Goal: Task Accomplishment & Management: Use online tool/utility

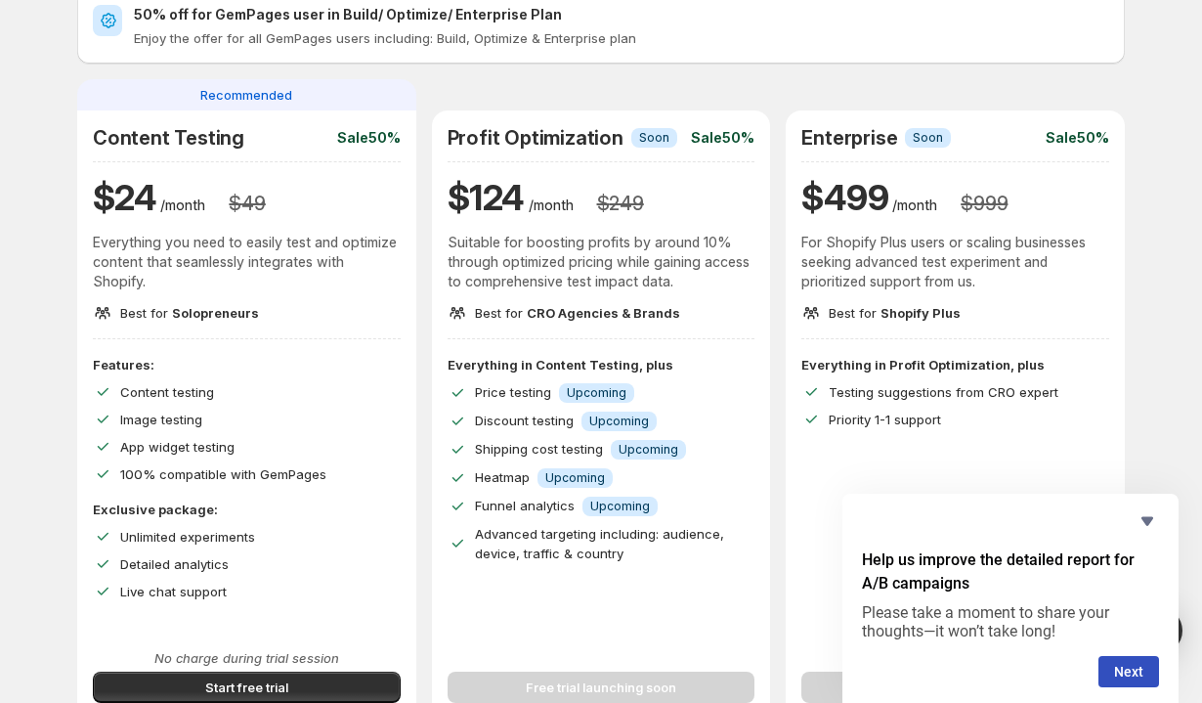
scroll to position [279, 0]
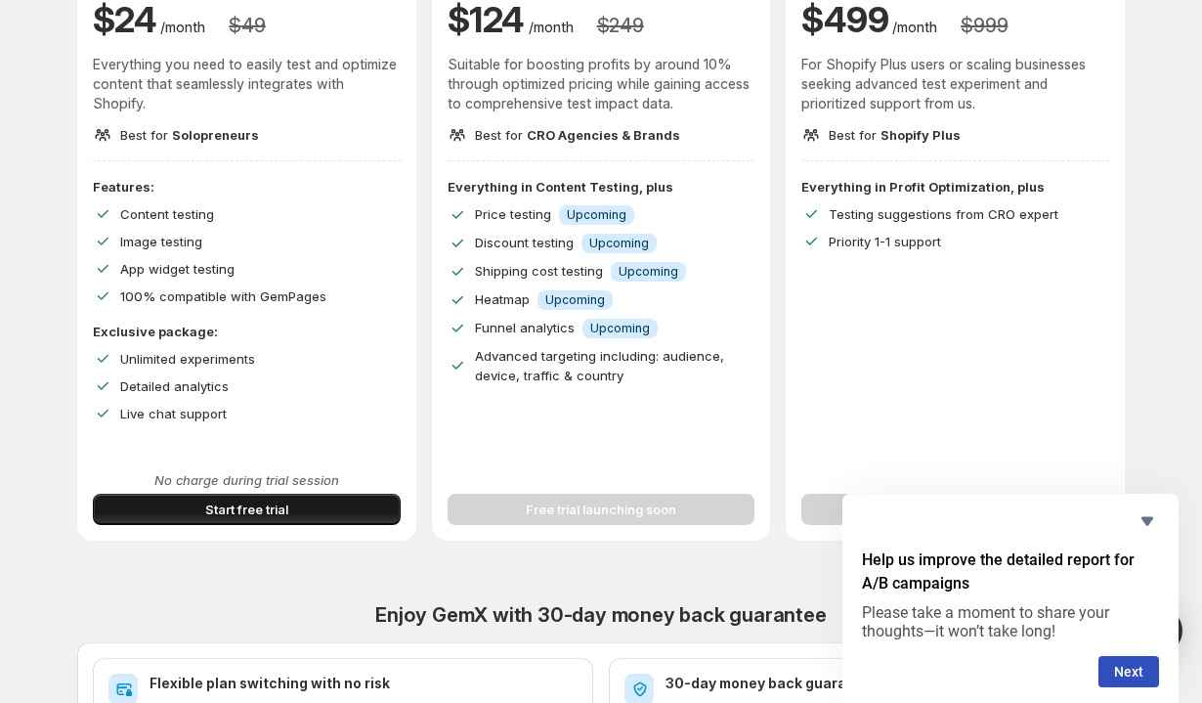
click at [333, 499] on button "Start free trial" at bounding box center [247, 509] width 308 height 31
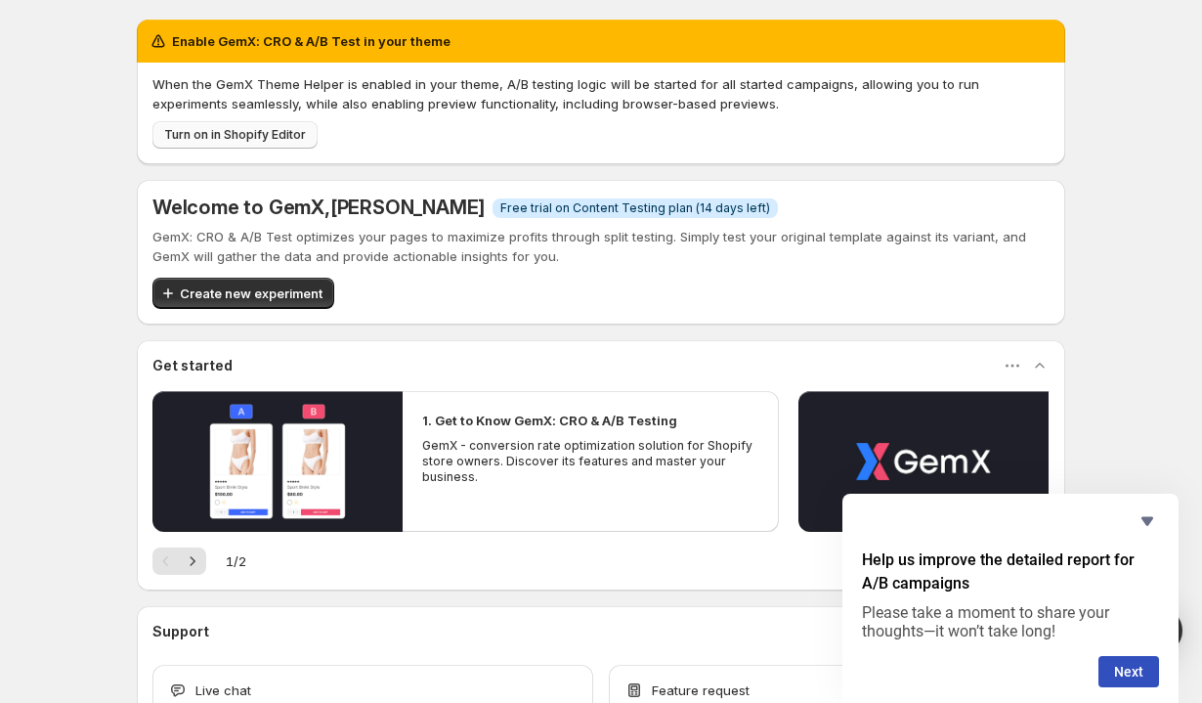
click at [262, 135] on span "Turn on in Shopify Editor" at bounding box center [235, 135] width 142 height 16
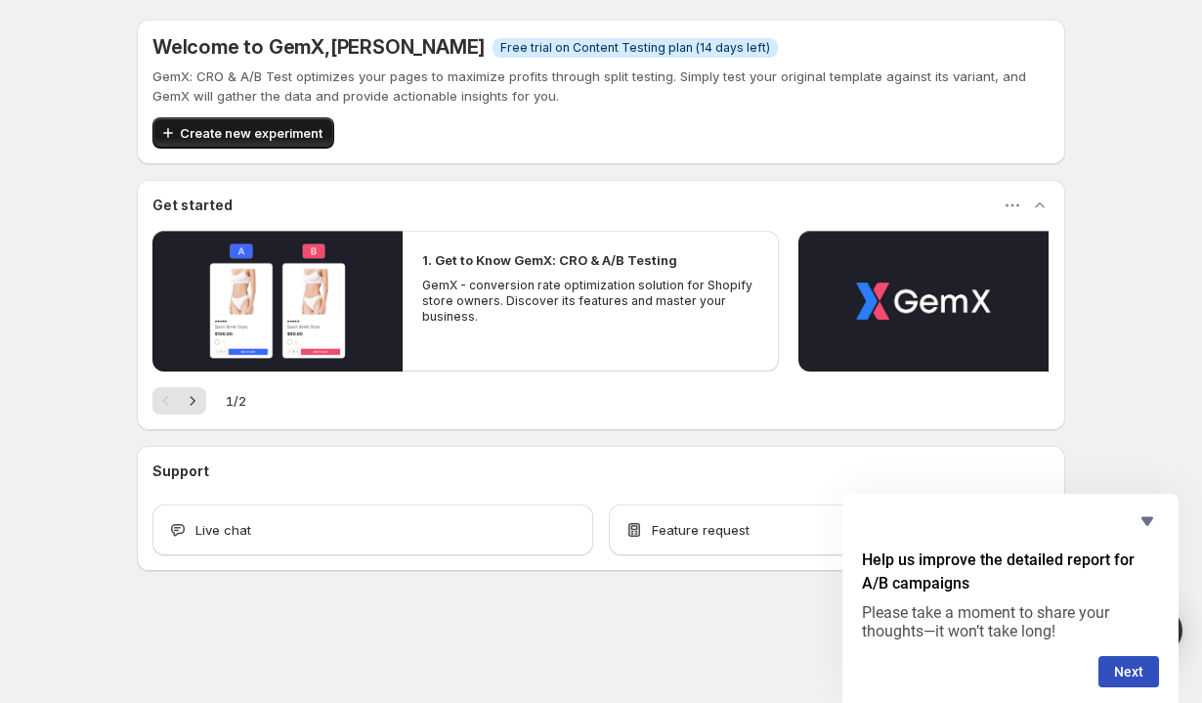
click at [252, 128] on span "Create new experiment" at bounding box center [251, 133] width 143 height 20
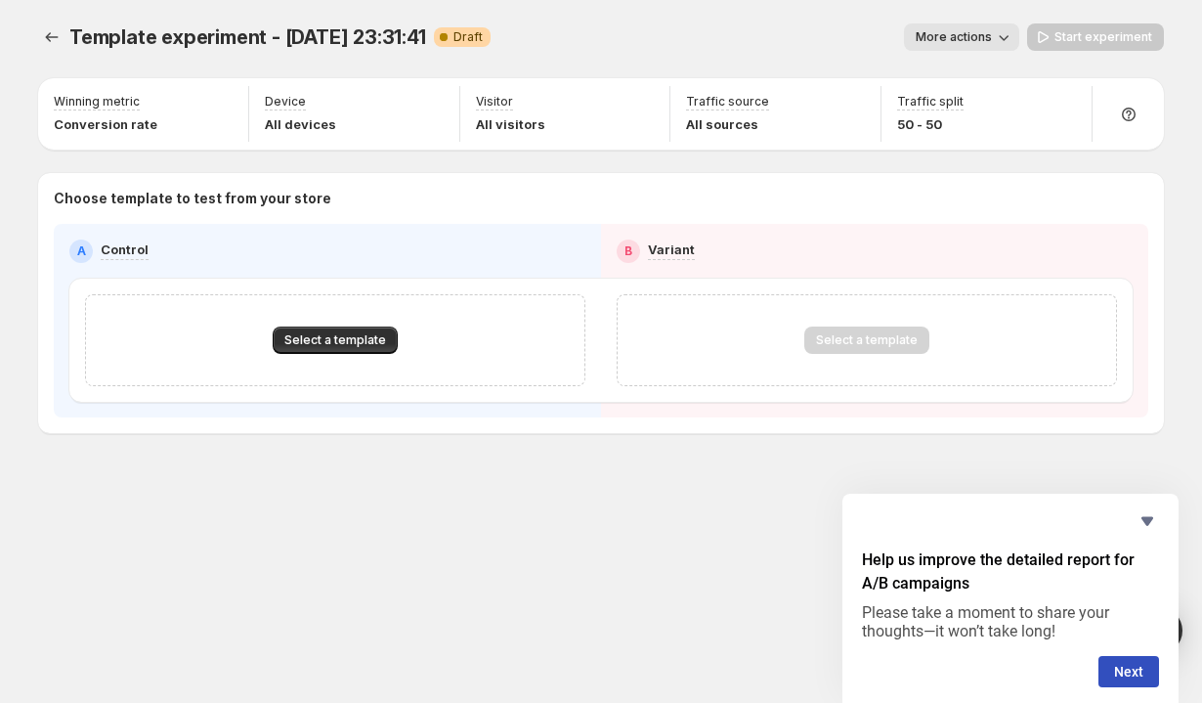
click at [367, 324] on div "Select a template" at bounding box center [335, 340] width 500 height 92
click at [367, 339] on span "Select a template" at bounding box center [335, 340] width 102 height 16
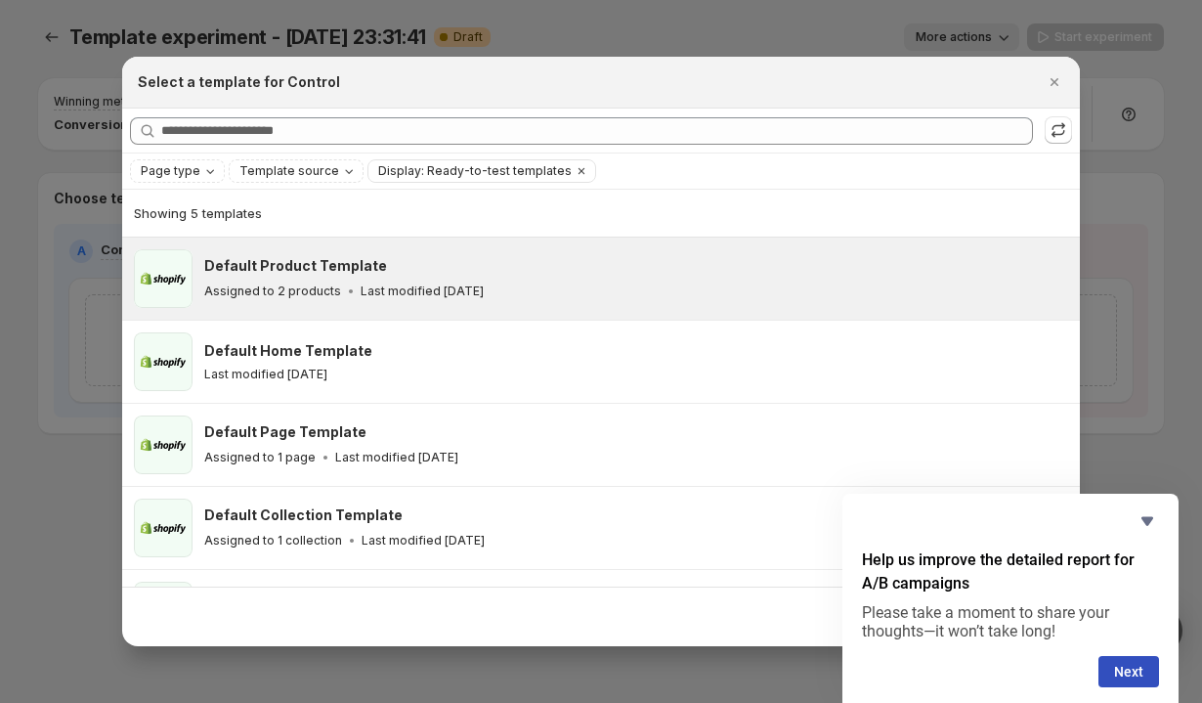
click at [362, 267] on h3 "Default Product Template" at bounding box center [295, 266] width 183 height 20
click at [388, 291] on p "Last modified [DATE]" at bounding box center [422, 291] width 123 height 16
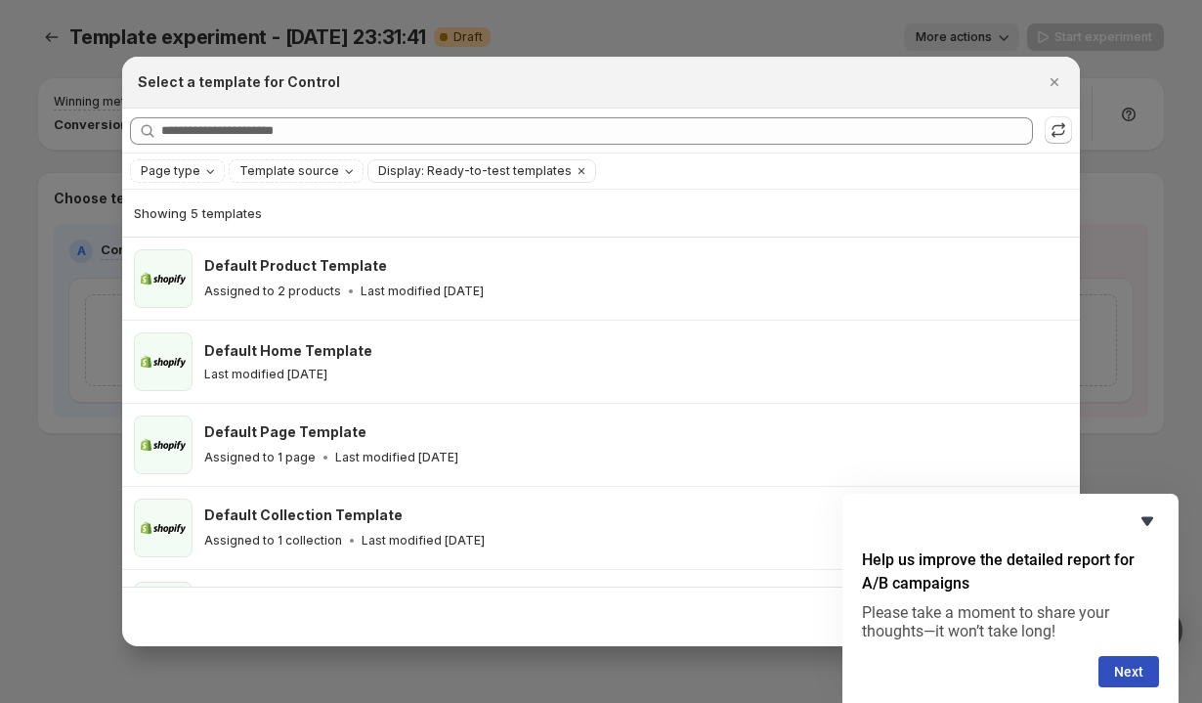
click at [1141, 518] on icon "Hide survey" at bounding box center [1147, 520] width 23 height 23
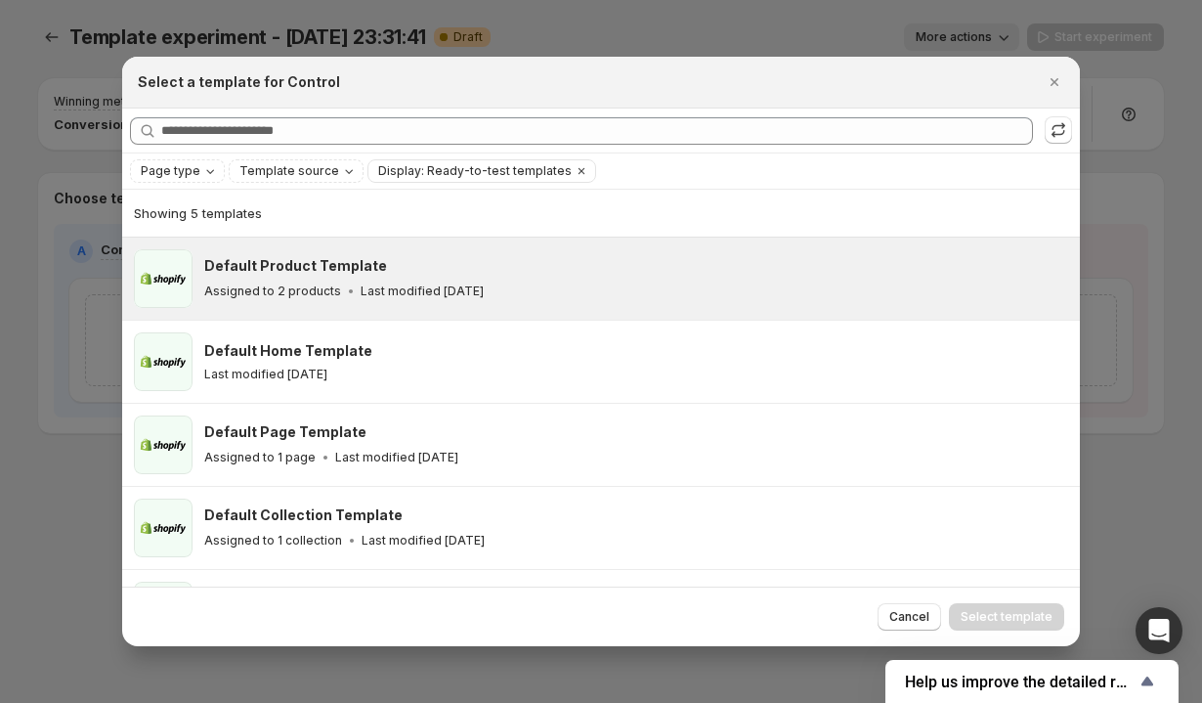
click at [746, 276] on div "Default Product Template Assigned to 2 products Last modified [DATE]" at bounding box center [633, 278] width 858 height 45
click at [982, 610] on span "Select template" at bounding box center [1007, 617] width 92 height 16
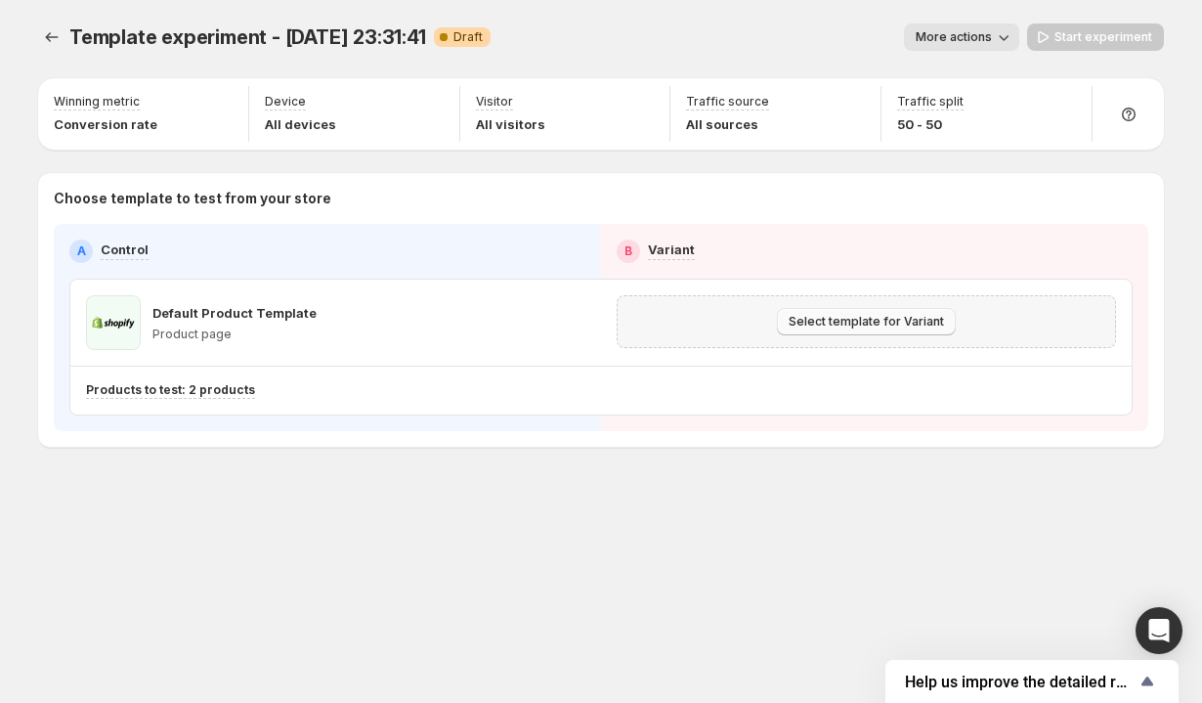
click at [796, 319] on span "Select template for Variant" at bounding box center [866, 322] width 155 height 16
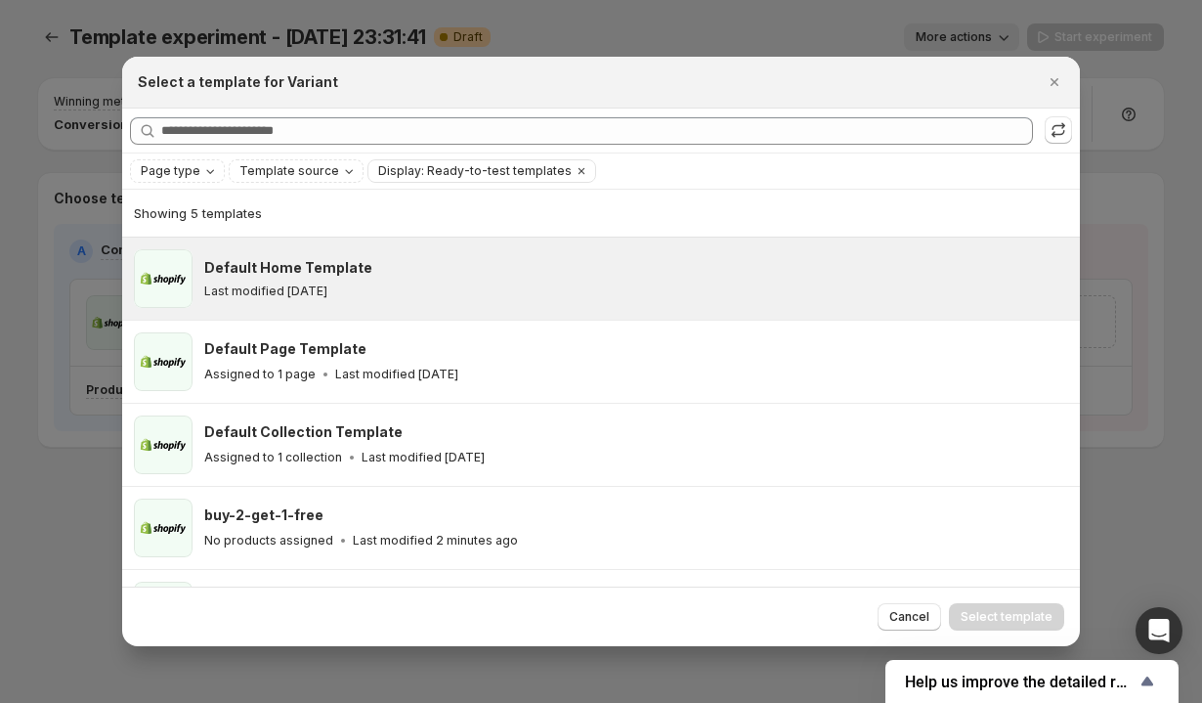
scroll to position [65, 0]
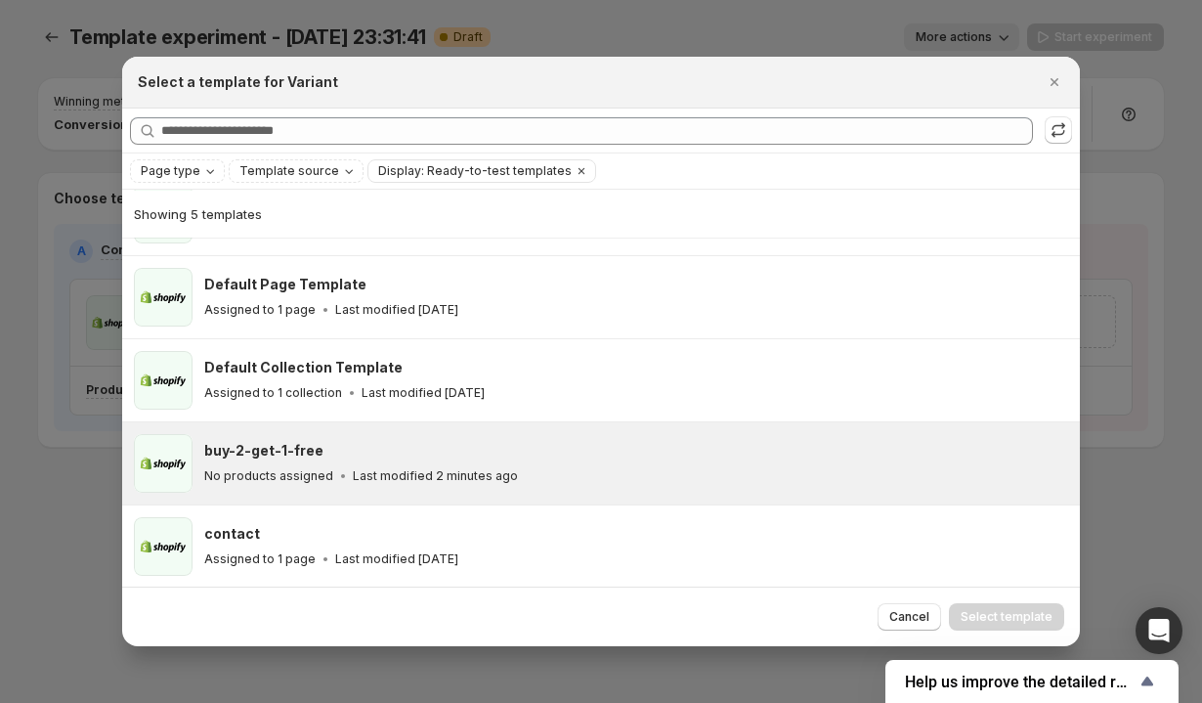
click at [763, 438] on div "buy-2-get-1-free No products assigned Last modified 2 minutes ago" at bounding box center [636, 463] width 864 height 59
click at [1010, 613] on span "Select template" at bounding box center [1007, 617] width 92 height 16
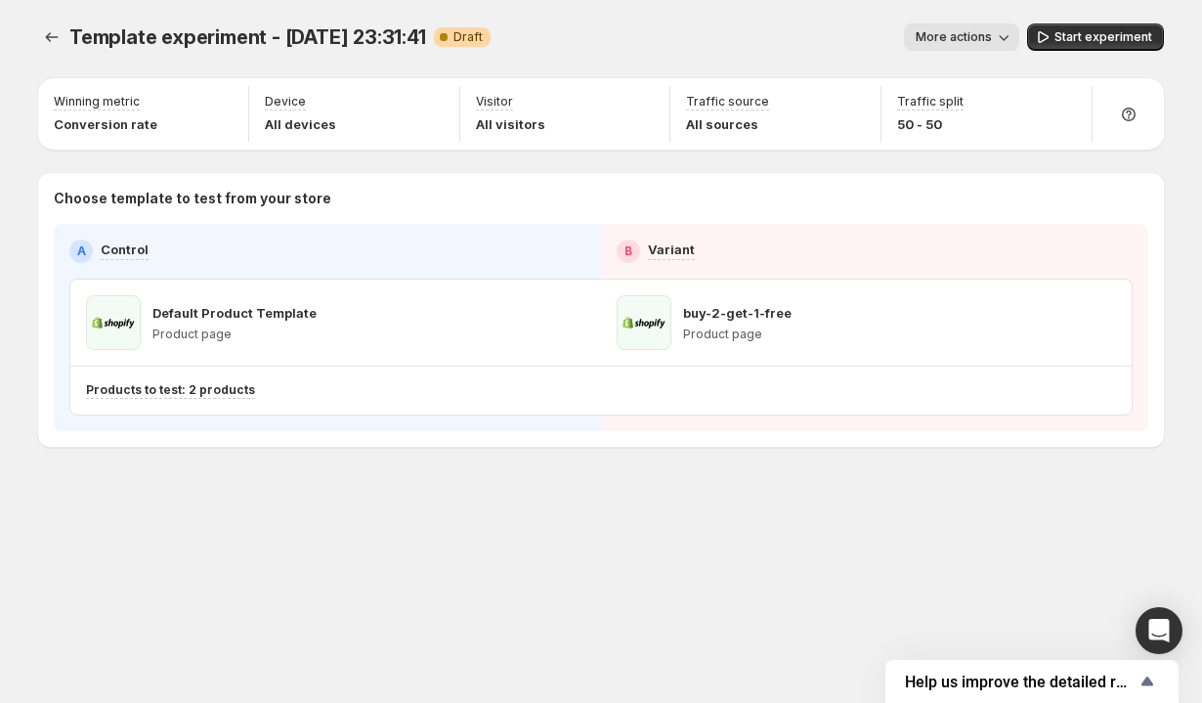
scroll to position [0, 0]
click at [998, 33] on icon "button" at bounding box center [1004, 37] width 20 height 20
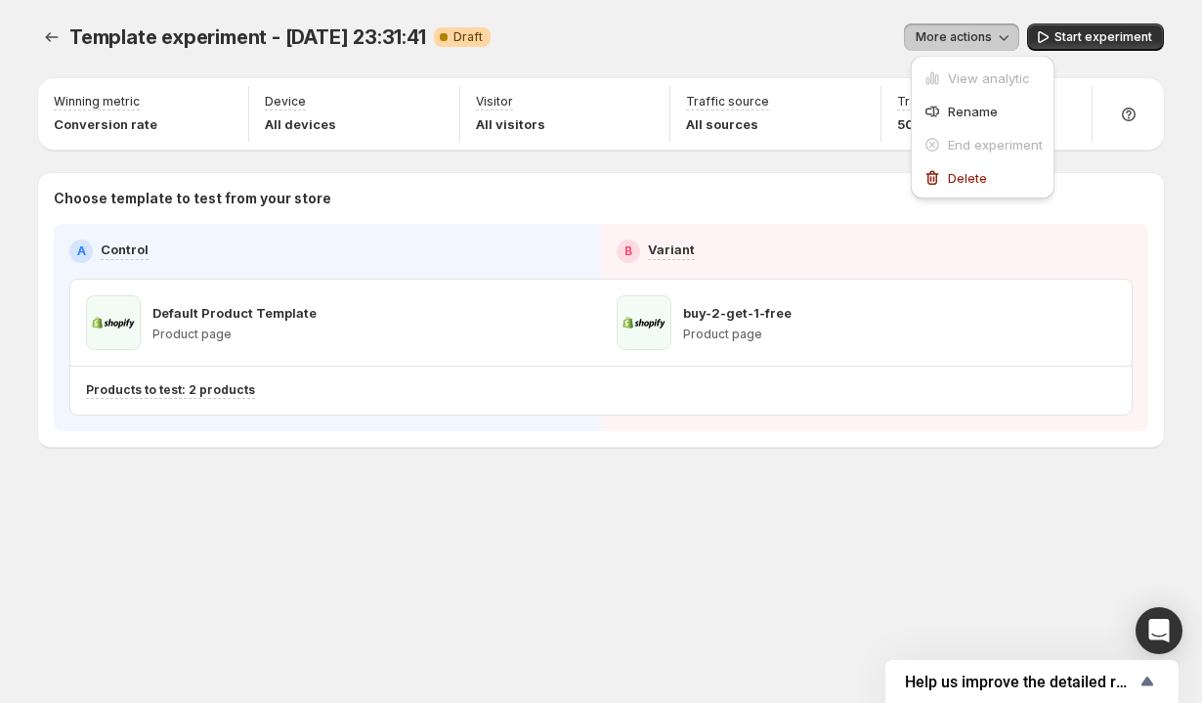
click at [998, 33] on icon "button" at bounding box center [1004, 37] width 20 height 20
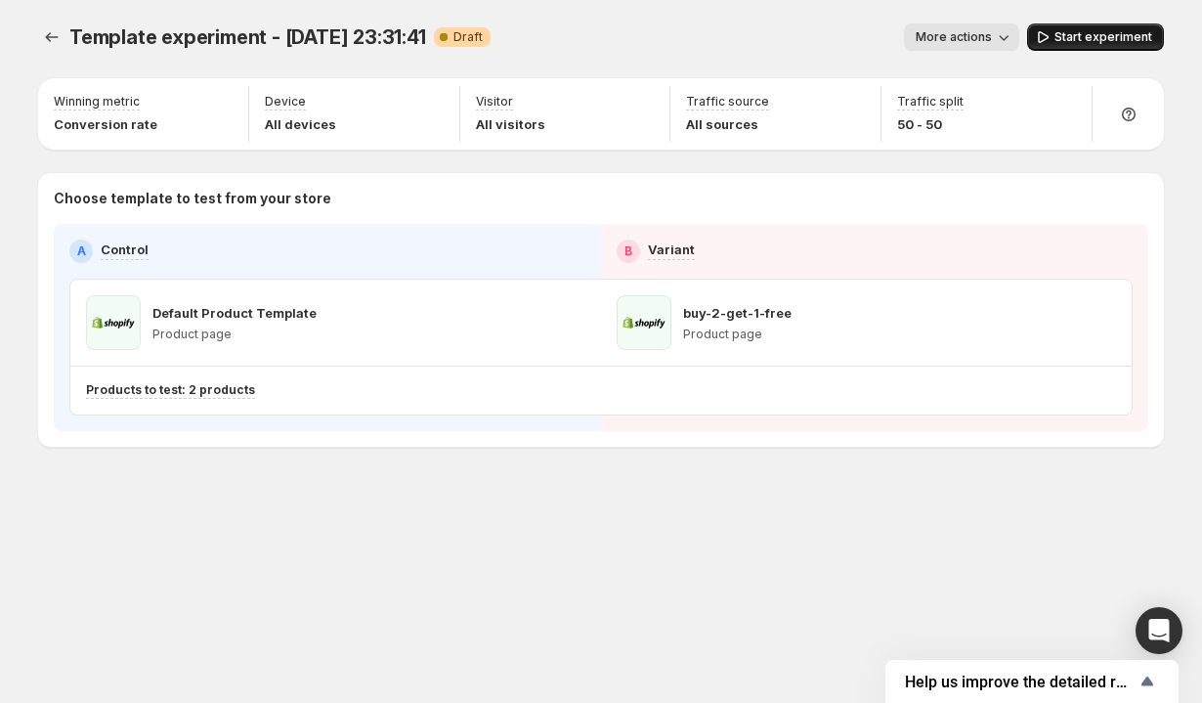
click at [1074, 39] on span "Start experiment" at bounding box center [1104, 37] width 98 height 16
click at [956, 34] on span "More actions" at bounding box center [945, 37] width 76 height 16
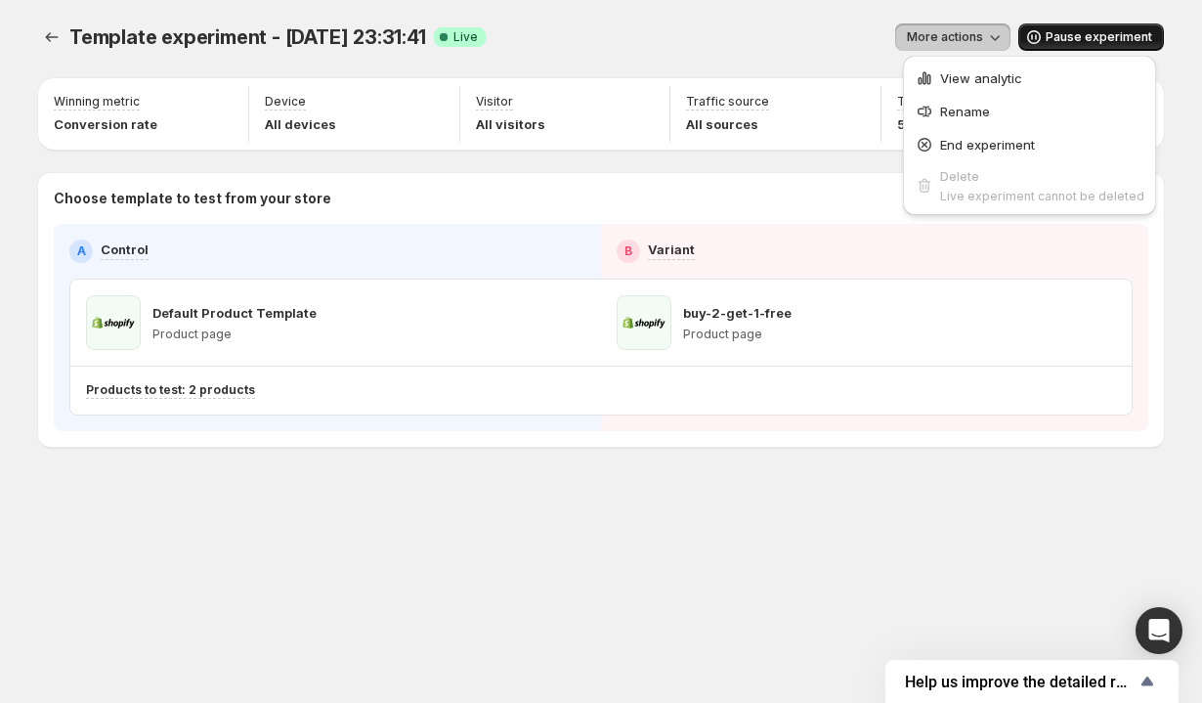
click at [956, 34] on span "More actions" at bounding box center [945, 37] width 76 height 16
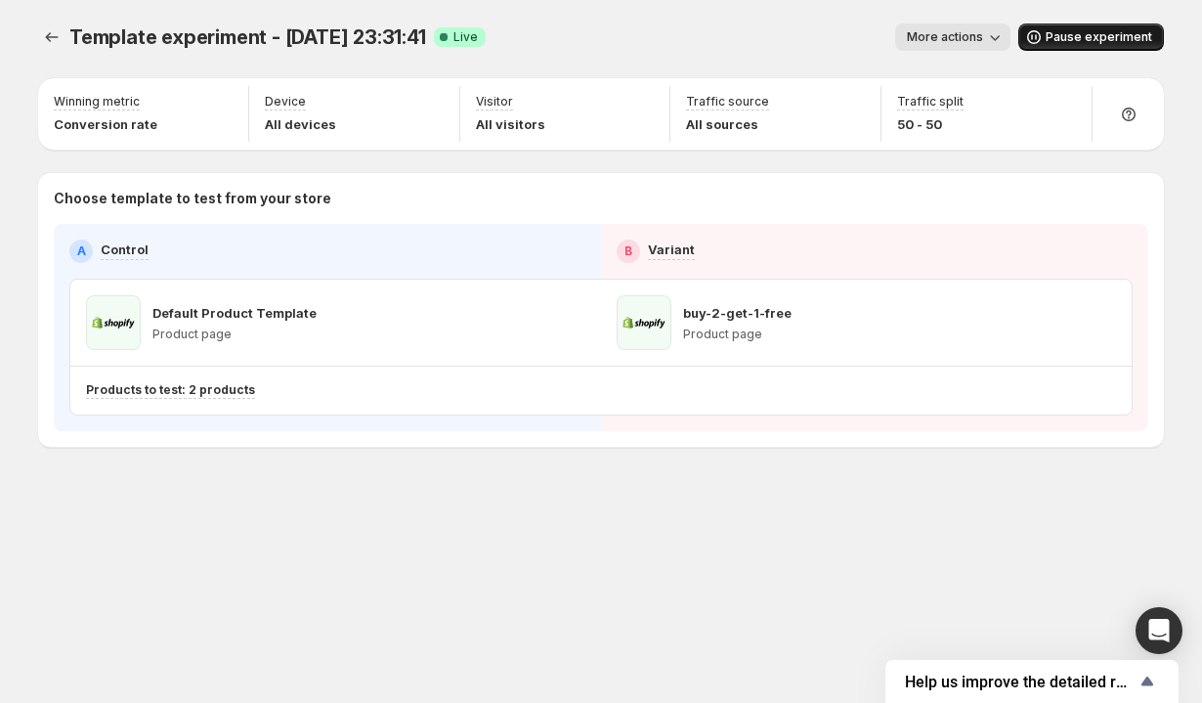
click at [956, 34] on span "More actions" at bounding box center [945, 37] width 76 height 16
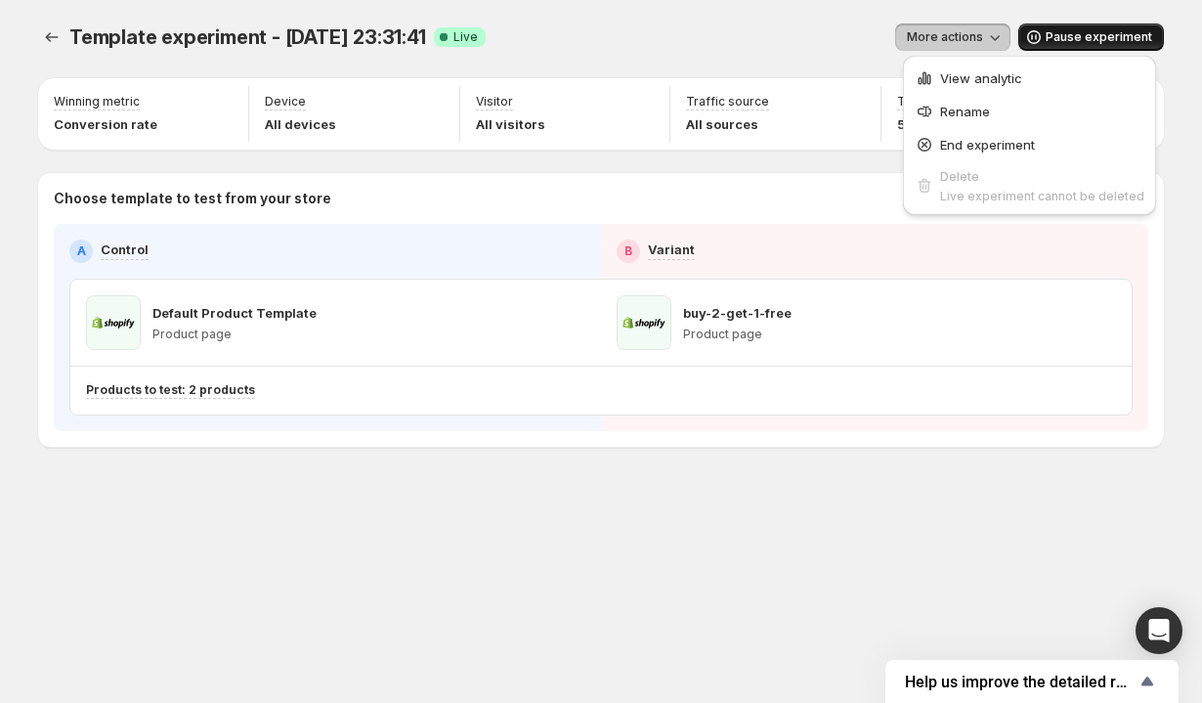
click at [956, 71] on span "View analytic" at bounding box center [981, 78] width 82 height 16
